Goal: Task Accomplishment & Management: Manage account settings

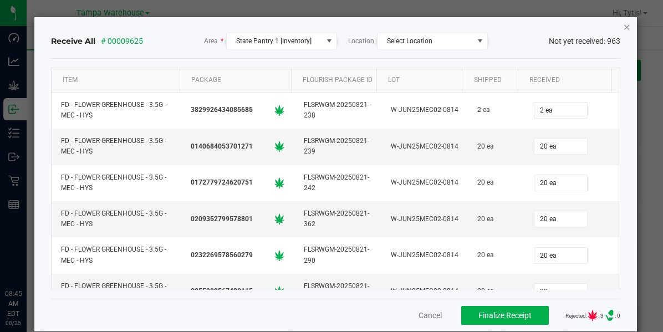
click at [623, 26] on icon "Close" at bounding box center [627, 26] width 8 height 13
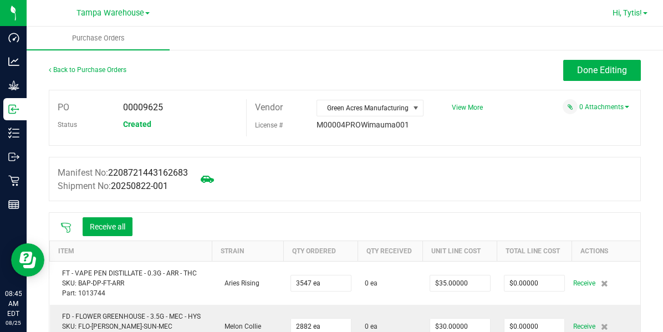
click at [632, 15] on span "Hi, Tytis!" at bounding box center [627, 12] width 29 height 9
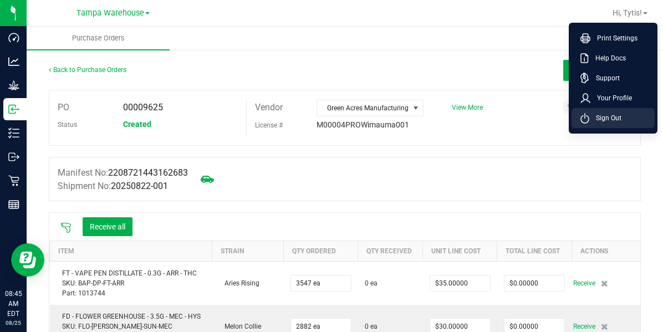
click at [595, 115] on span "Sign Out" at bounding box center [605, 118] width 32 height 11
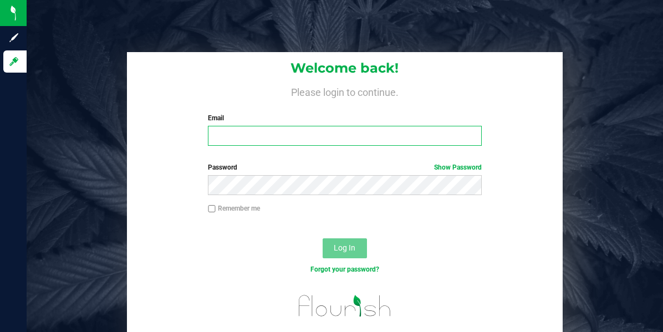
click at [216, 135] on input "Email" at bounding box center [345, 136] width 274 height 20
click at [281, 136] on input "[EMAIL_ADDRESS][DOMAIN_NAME]" at bounding box center [345, 136] width 274 height 20
click at [349, 140] on input "[EMAIL_ADDRESS][DOMAIN_NAME]" at bounding box center [345, 136] width 274 height 20
type input "[EMAIL_ADDRESS][DOMAIN_NAME]"
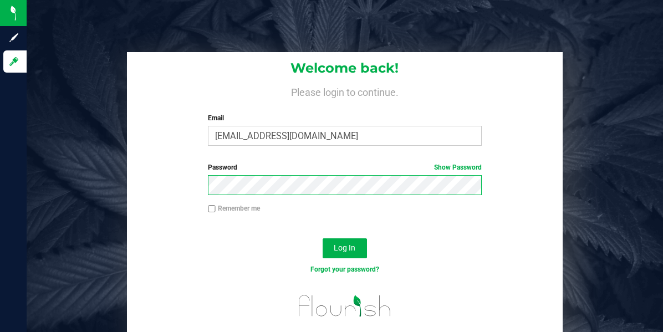
click at [323, 238] on button "Log In" at bounding box center [345, 248] width 44 height 20
